Goal: Transaction & Acquisition: Purchase product/service

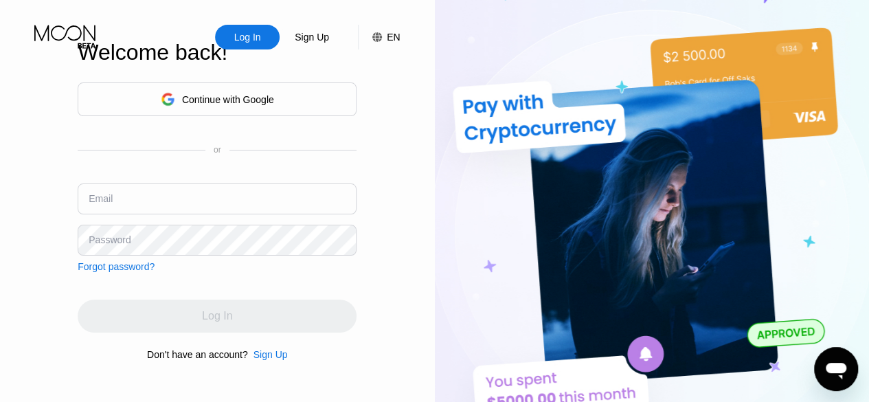
type input "[EMAIL_ADDRESS][DOMAIN_NAME]"
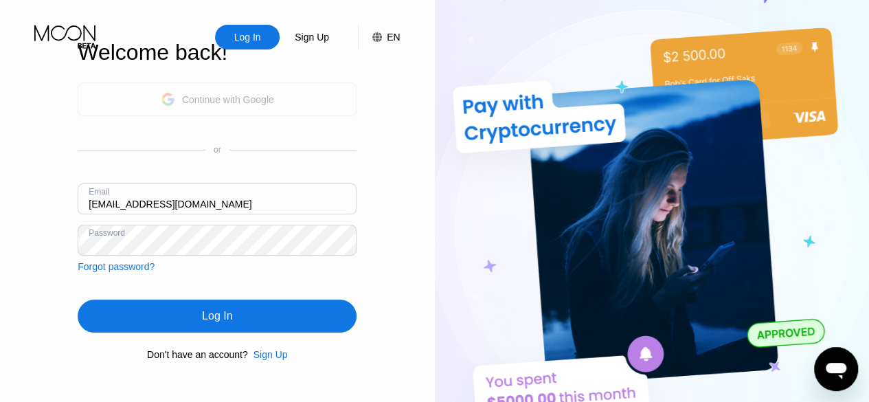
click at [256, 86] on div "Continue with Google" at bounding box center [217, 99] width 279 height 34
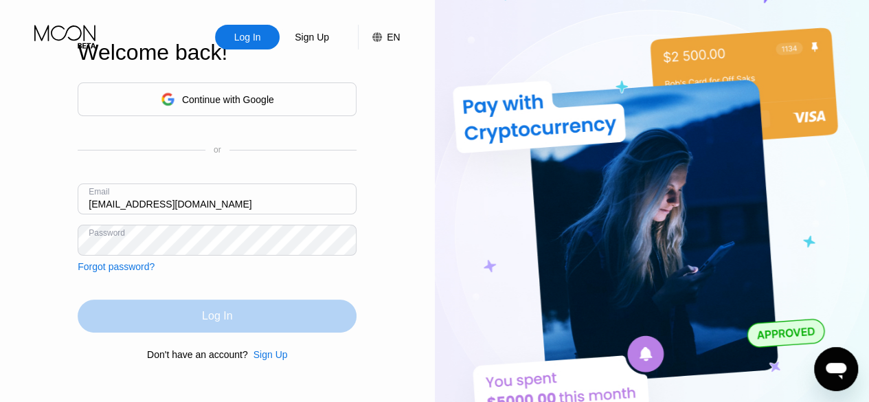
click at [183, 317] on div "Log In" at bounding box center [217, 315] width 279 height 33
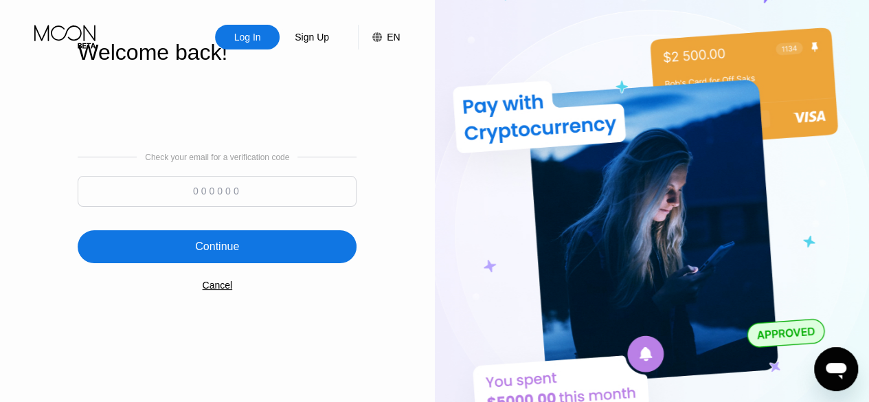
click at [234, 187] on input at bounding box center [217, 191] width 279 height 31
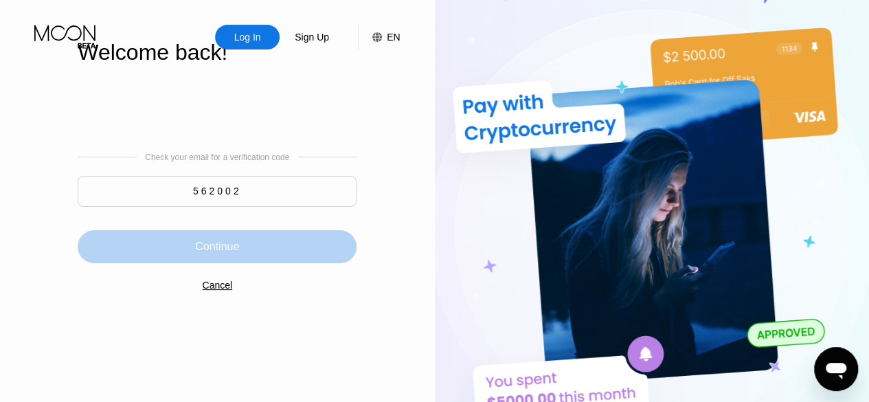
click at [238, 231] on div "Continue" at bounding box center [217, 246] width 279 height 33
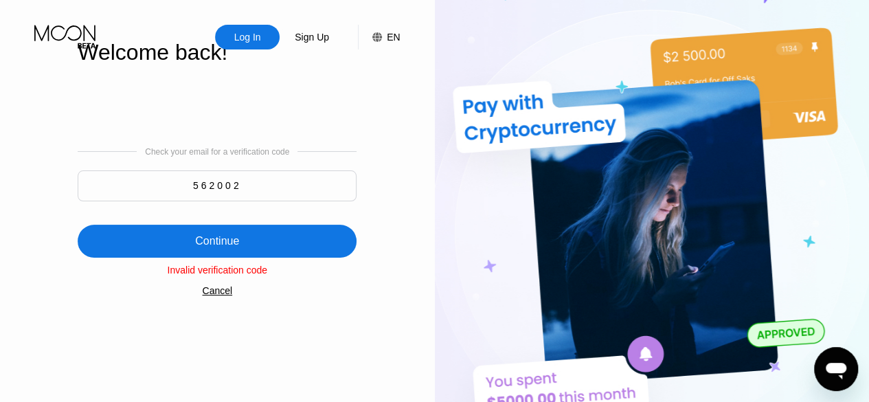
click at [319, 240] on div "Continue" at bounding box center [217, 241] width 279 height 33
click at [282, 186] on input "562002" at bounding box center [217, 185] width 279 height 31
type input "906039"
click at [274, 226] on div "Continue" at bounding box center [217, 241] width 279 height 33
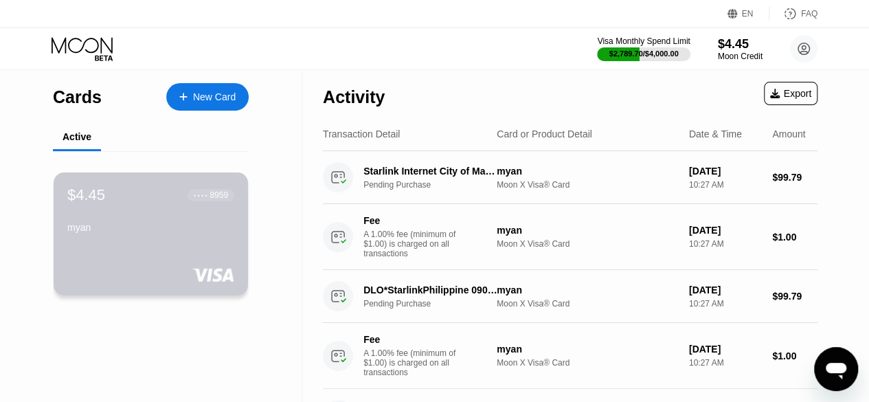
click at [224, 220] on div "$4.45 ● ● ● ● 8959 myan" at bounding box center [150, 212] width 167 height 52
click at [221, 249] on div "$4.45 ● ● ● ● 8959 myan" at bounding box center [151, 234] width 196 height 124
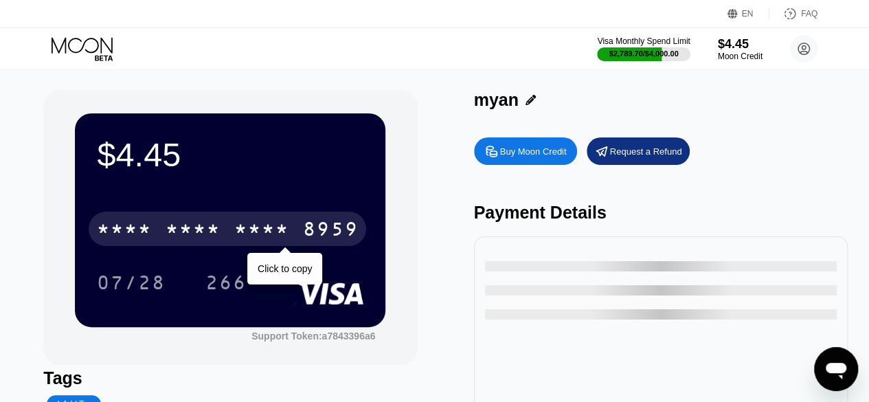
click at [345, 227] on div "8959" at bounding box center [330, 231] width 55 height 22
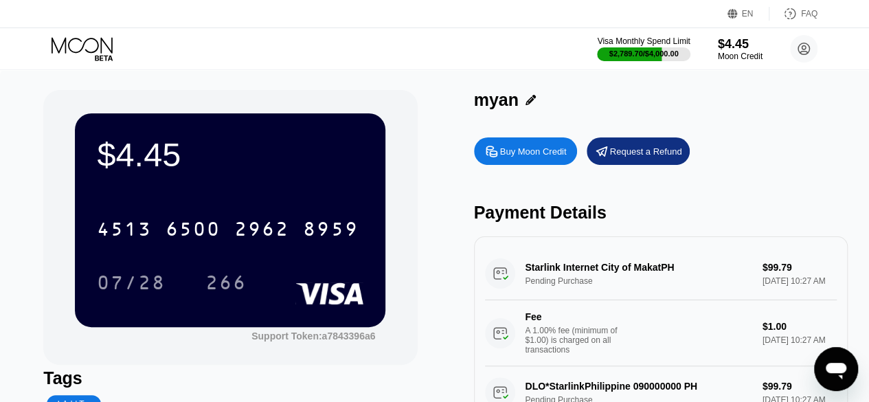
click at [499, 165] on div "Buy Moon Credit" at bounding box center [525, 150] width 103 height 27
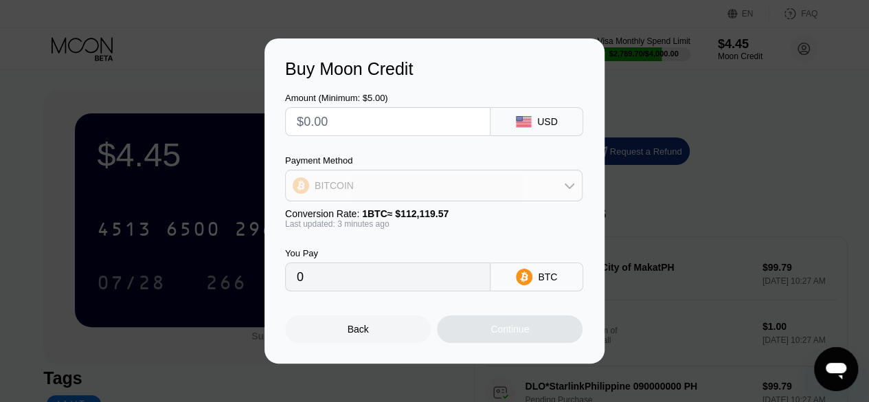
click at [501, 196] on div "BITCOIN" at bounding box center [434, 185] width 296 height 27
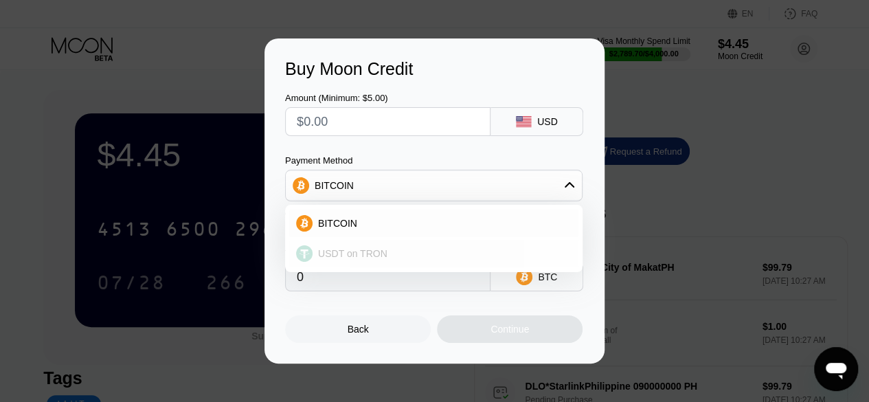
click at [463, 264] on div "USDT on TRON" at bounding box center [433, 253] width 289 height 27
type input "0.00"
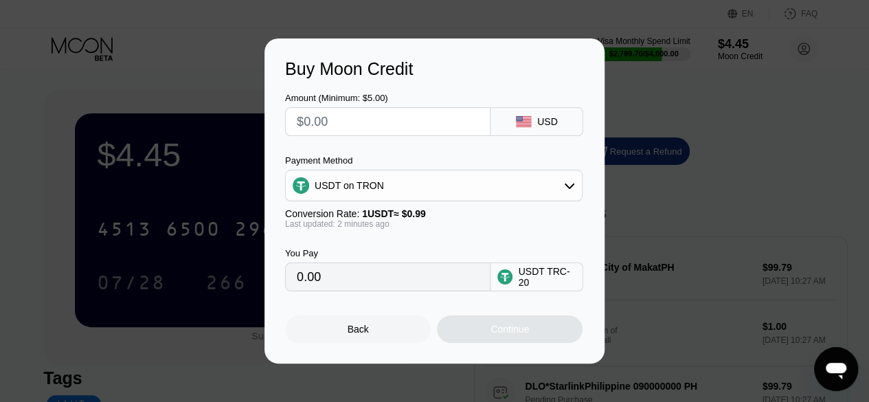
click at [387, 119] on input "text" at bounding box center [388, 121] width 182 height 27
type input "$2"
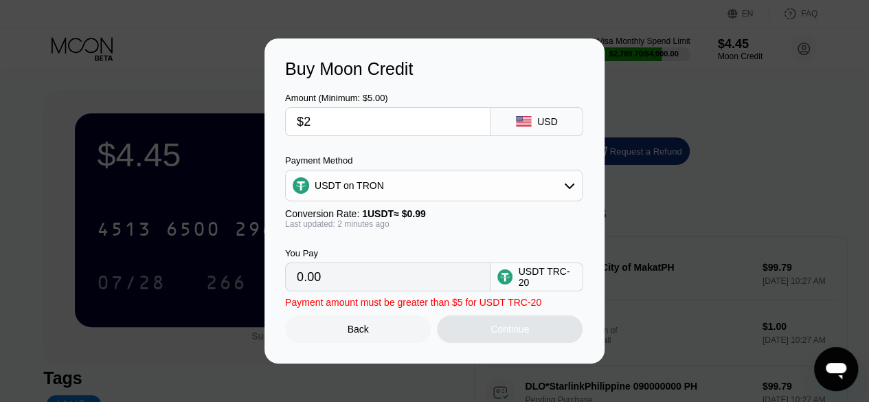
type input "2.02"
type input "$200"
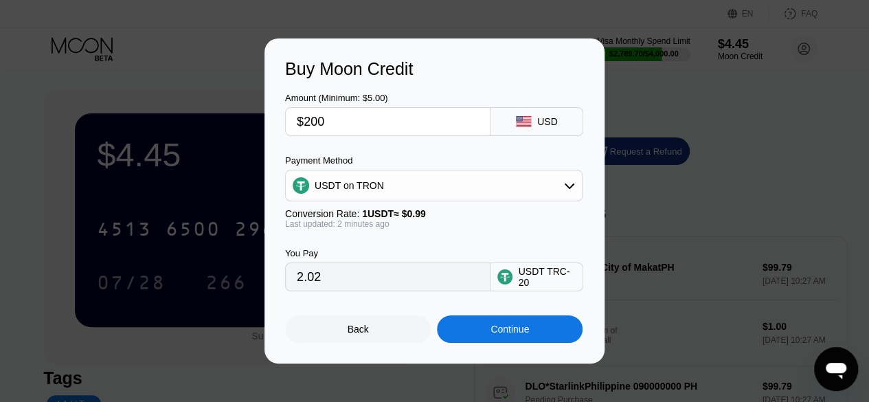
type input "202.02"
type input "$200"
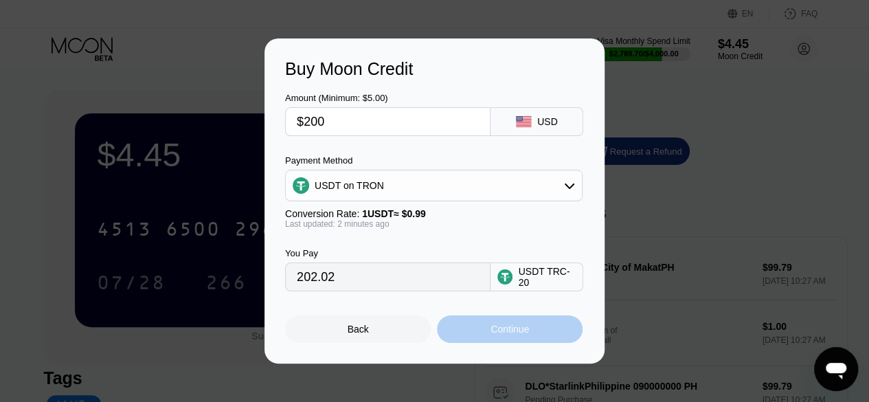
click at [489, 340] on div "Continue" at bounding box center [510, 328] width 146 height 27
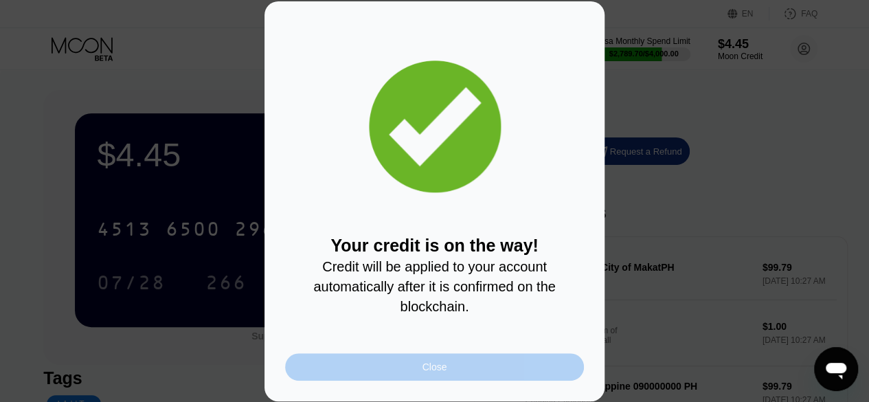
click at [491, 366] on div "Close" at bounding box center [434, 366] width 299 height 27
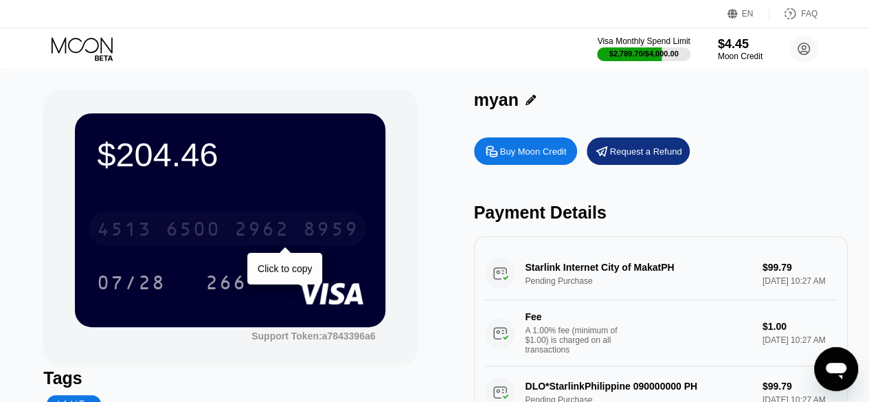
click at [315, 238] on div "8959" at bounding box center [330, 231] width 55 height 22
